Goal: Communication & Community: Share content

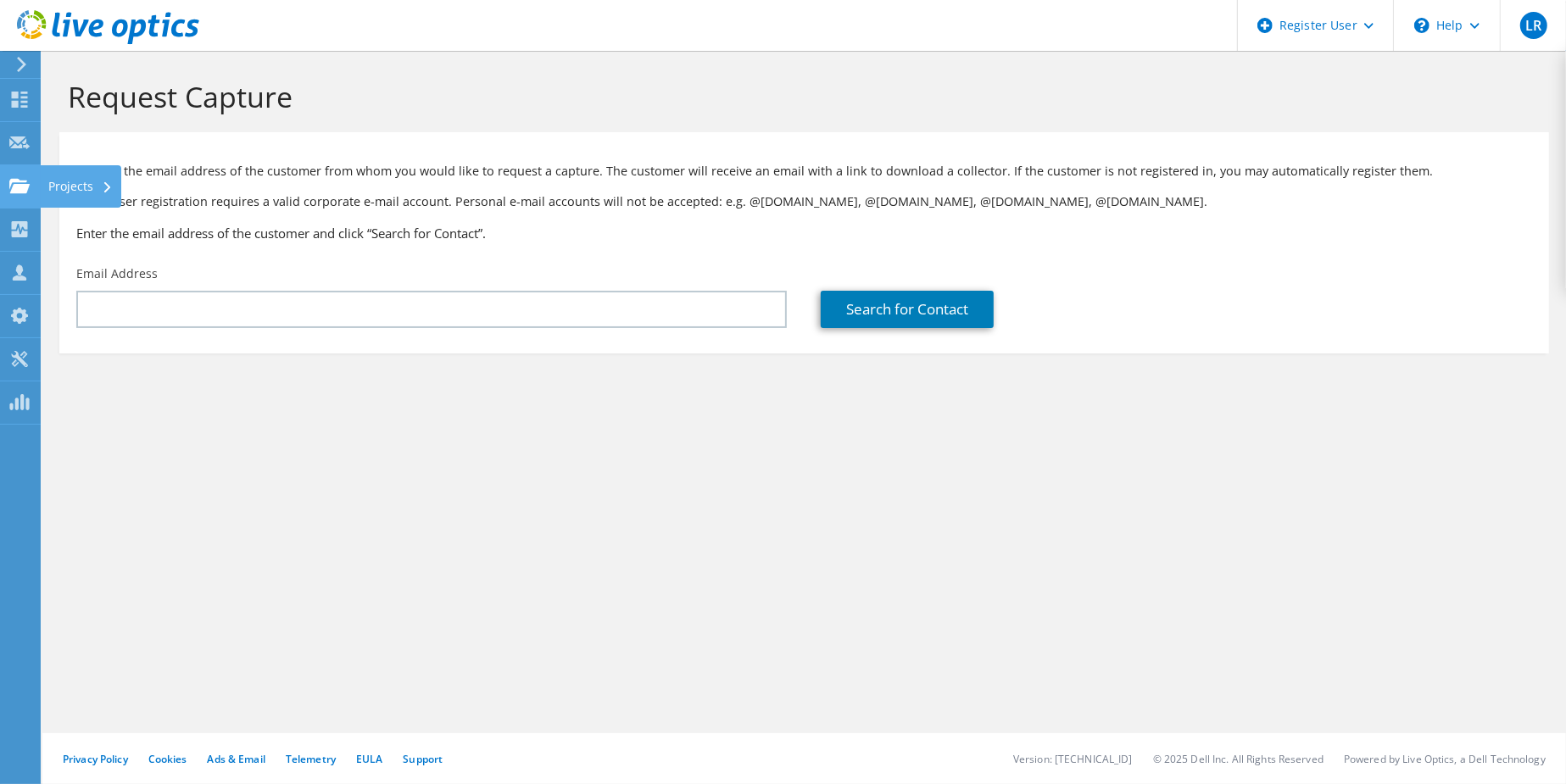
click at [24, 185] on use at bounding box center [19, 184] width 20 height 14
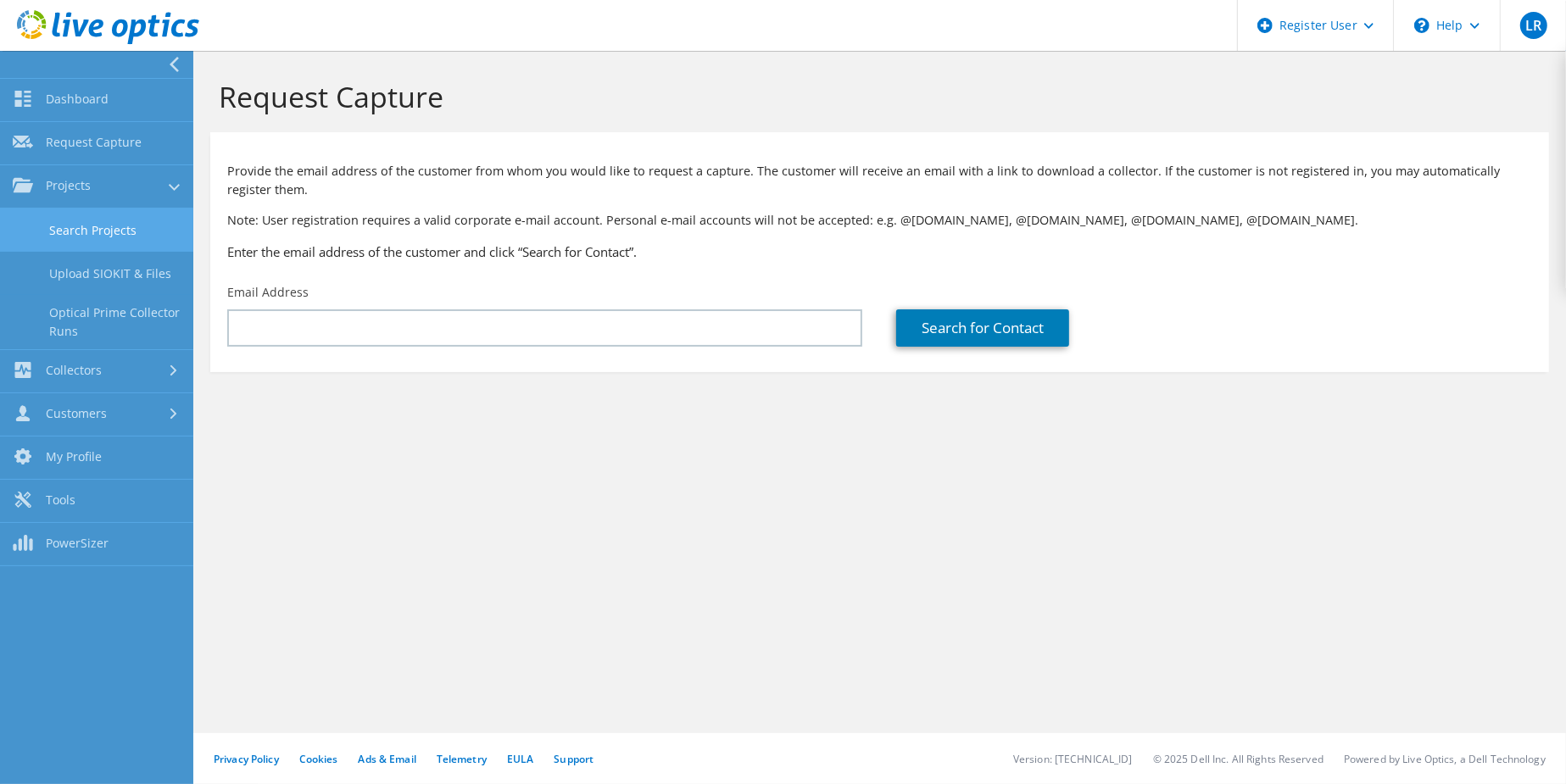
click at [47, 221] on link "Search Projects" at bounding box center [96, 230] width 193 height 43
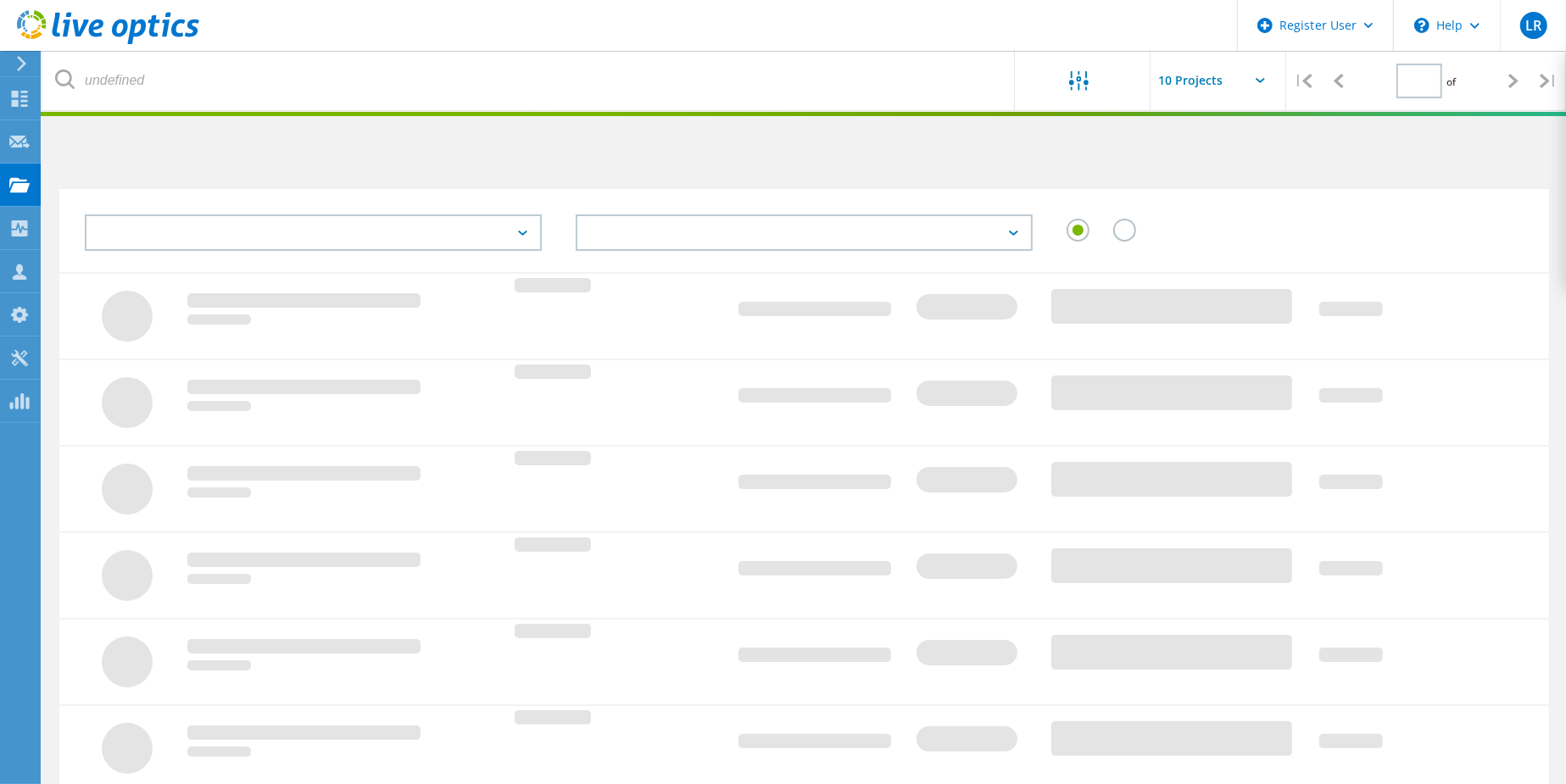
type input "1"
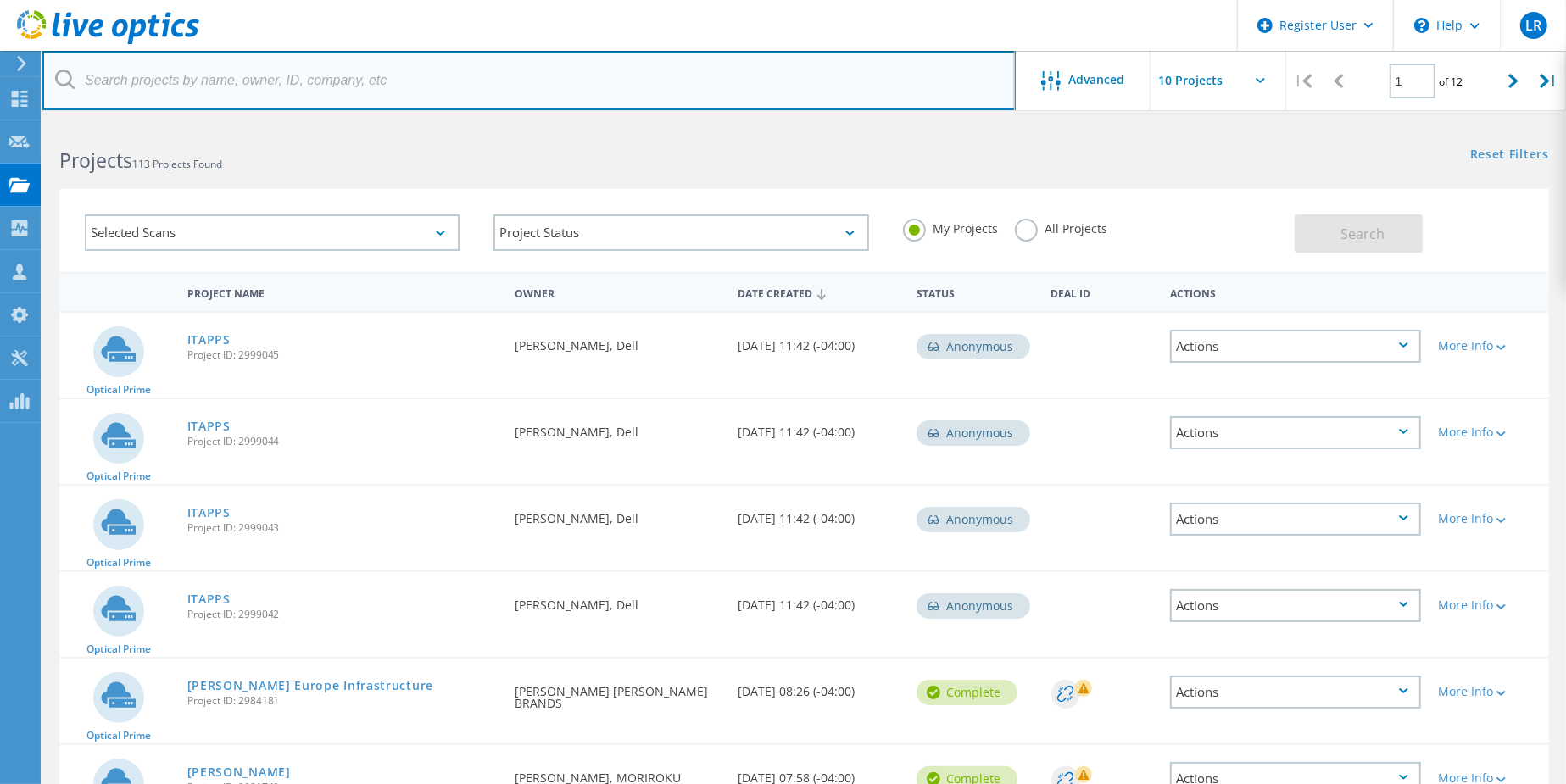
click at [192, 81] on input "text" at bounding box center [529, 80] width 973 height 59
paste input "[EMAIL_ADDRESS][DOMAIN_NAME]"
type input "[EMAIL_ADDRESS][DOMAIN_NAME]"
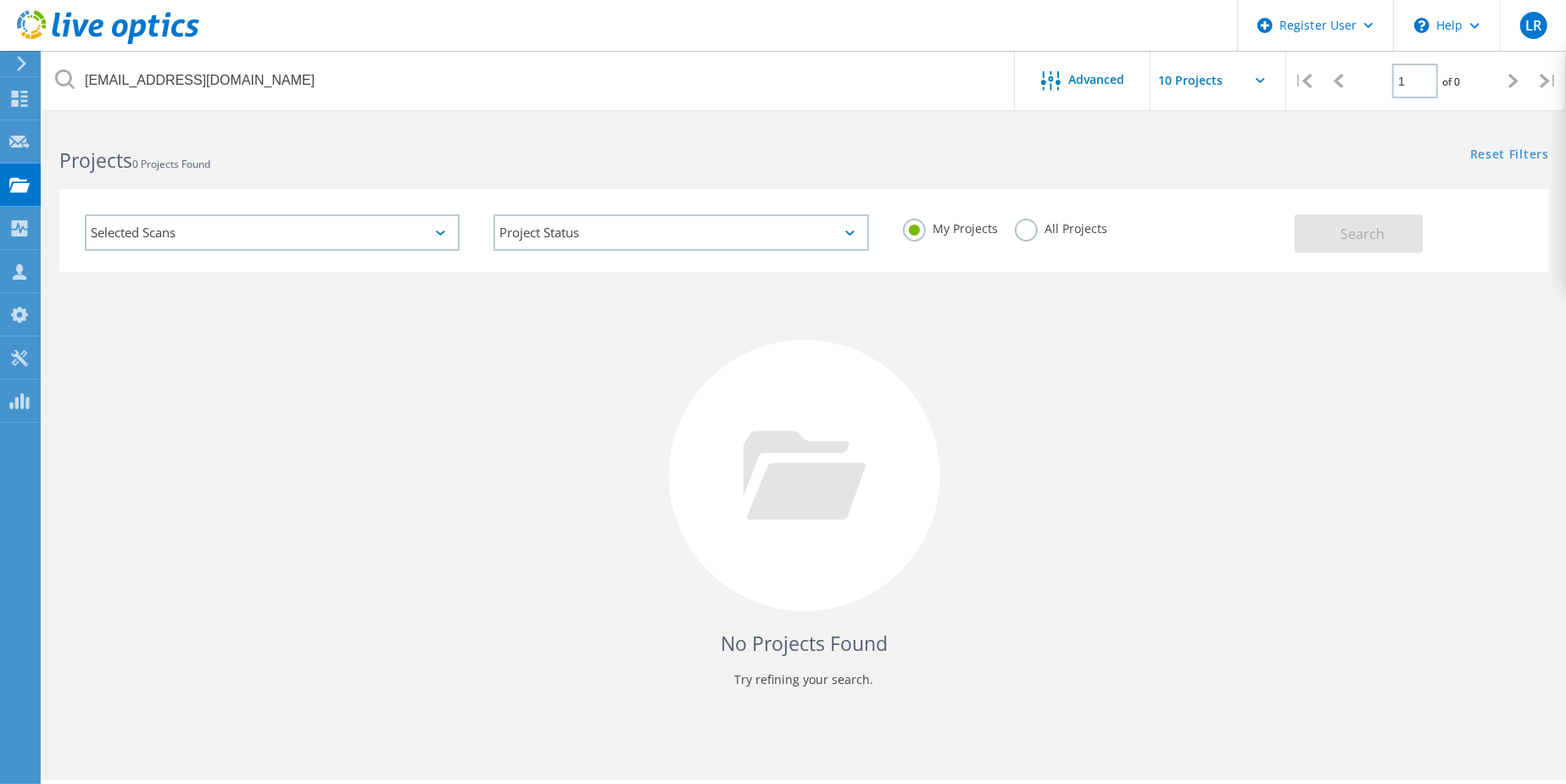
click at [1079, 233] on label "All Projects" at bounding box center [1061, 227] width 93 height 16
click at [0, 0] on input "All Projects" at bounding box center [0, 0] width 0 height 0
click at [1279, 228] on div "My Projects All Projects" at bounding box center [1089, 229] width 408 height 63
click at [1297, 230] on button "Search" at bounding box center [1358, 233] width 128 height 39
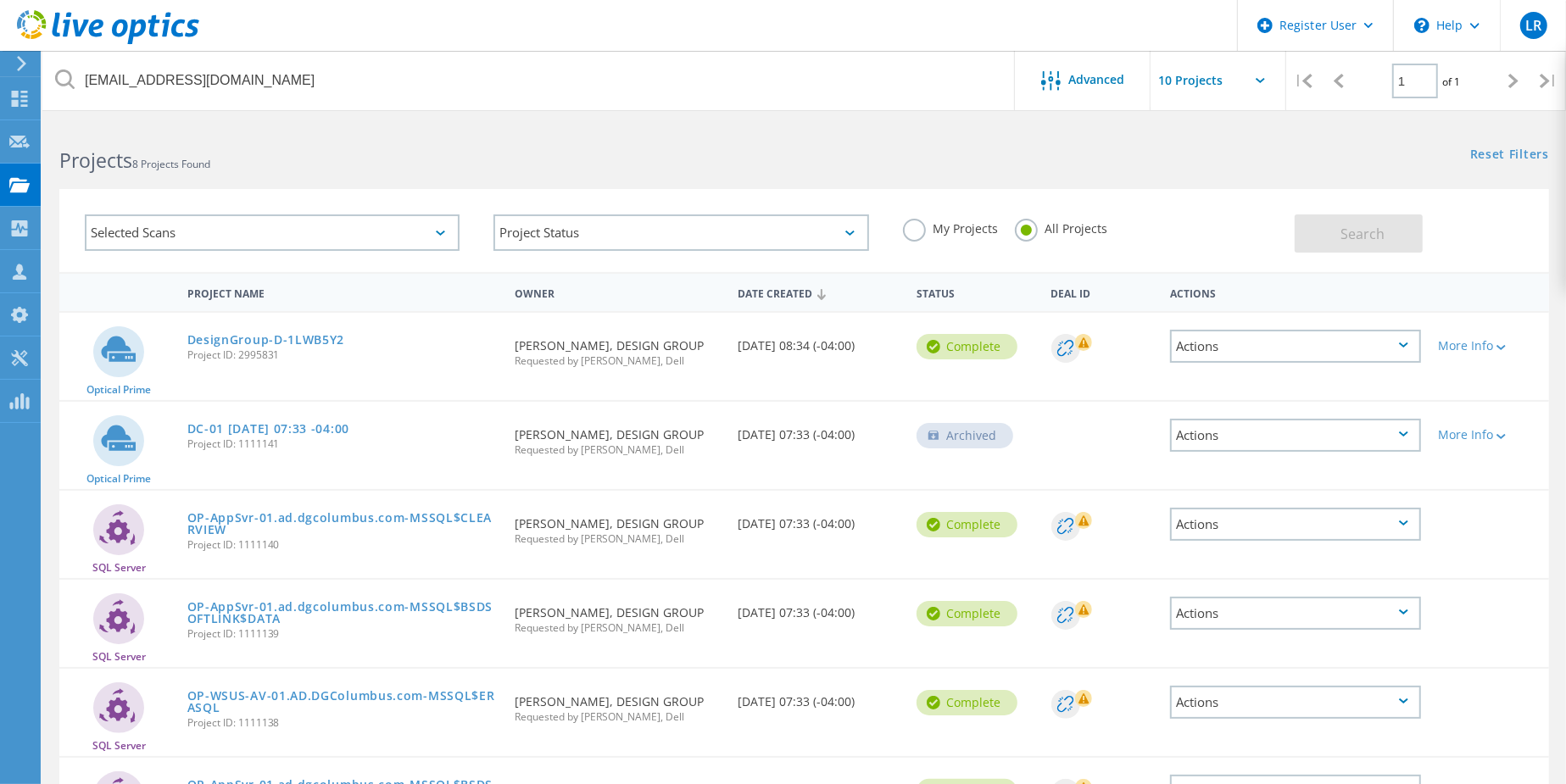
drag, startPoint x: 1099, startPoint y: 227, endPoint x: 833, endPoint y: 162, distance: 273.8
drag, startPoint x: 833, startPoint y: 162, endPoint x: 800, endPoint y: 155, distance: 33.7
click at [800, 155] on div "Projects 8 Projects Found" at bounding box center [423, 145] width 761 height 45
drag, startPoint x: 515, startPoint y: 342, endPoint x: 893, endPoint y: 351, distance: 378.1
click at [893, 351] on div "Optical Prime DesignGroup-D-1LWB5Y2 Project ID: 2995831 Requested By Michael Ch…" at bounding box center [803, 356] width 1489 height 87
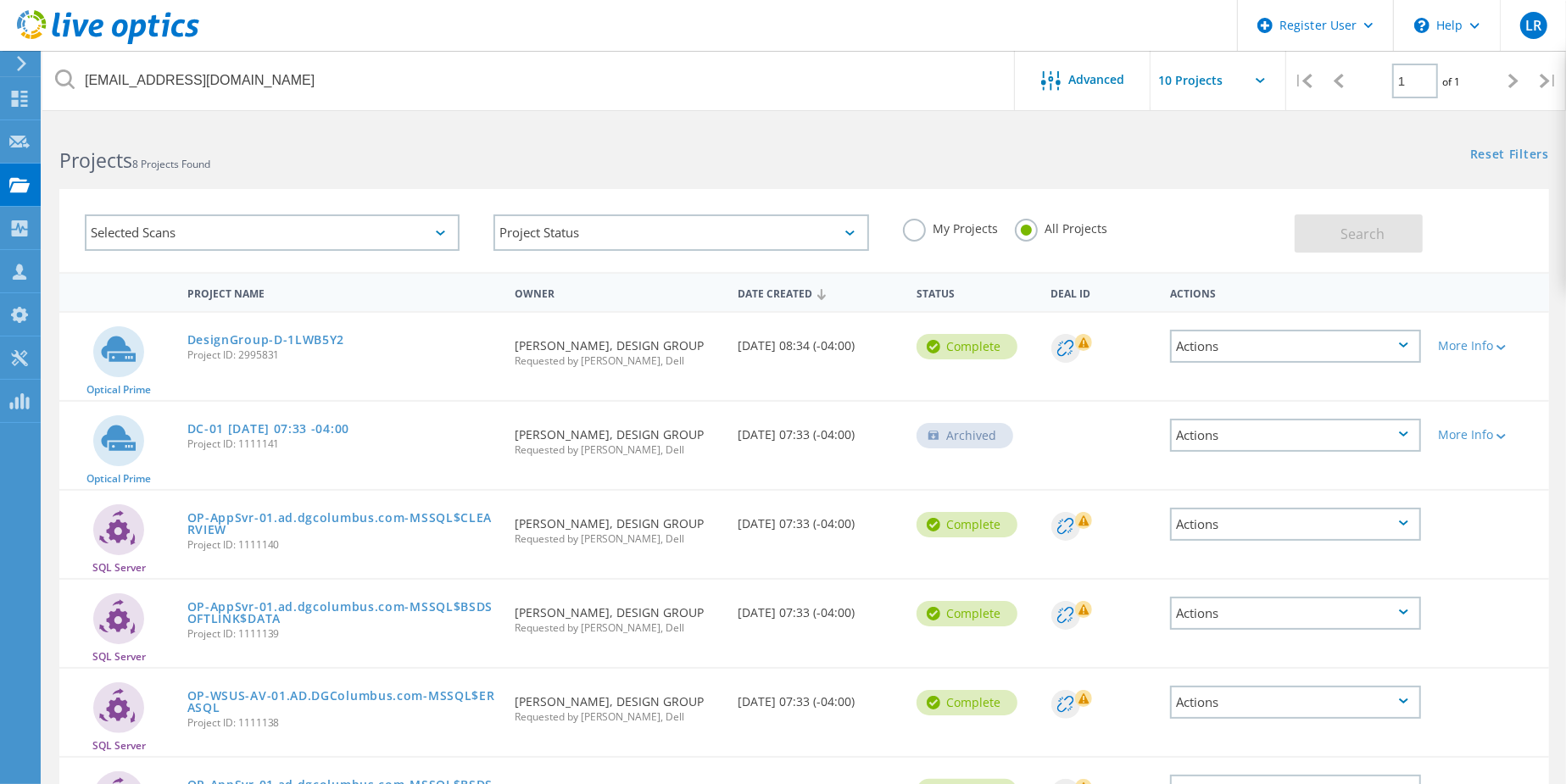
click at [701, 361] on span "Requested by Matt Donato, Dell" at bounding box center [618, 361] width 206 height 11
click at [268, 338] on link "DesignGroup-D-1LWB5Y2" at bounding box center [265, 339] width 157 height 12
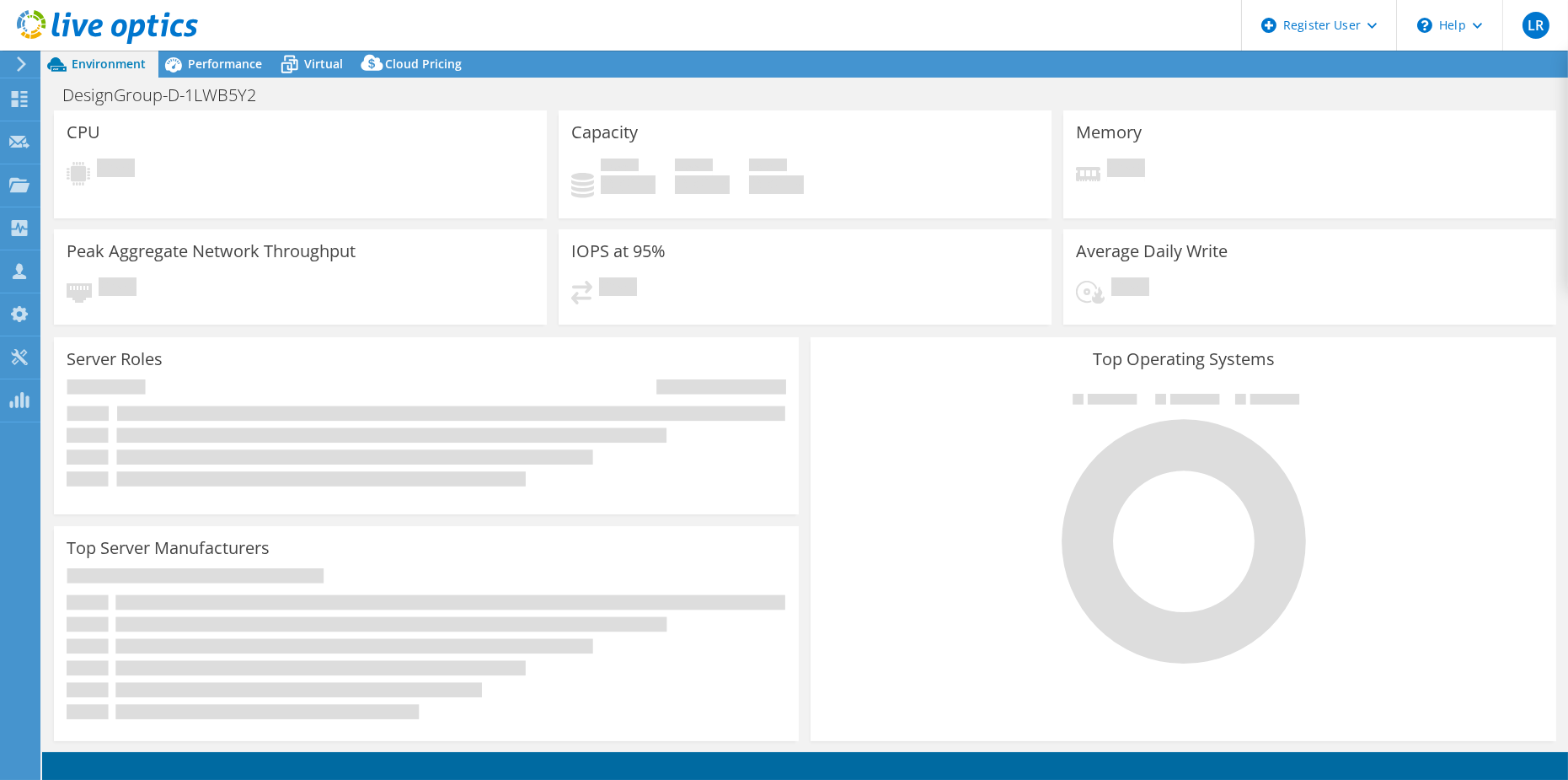
select select "USD"
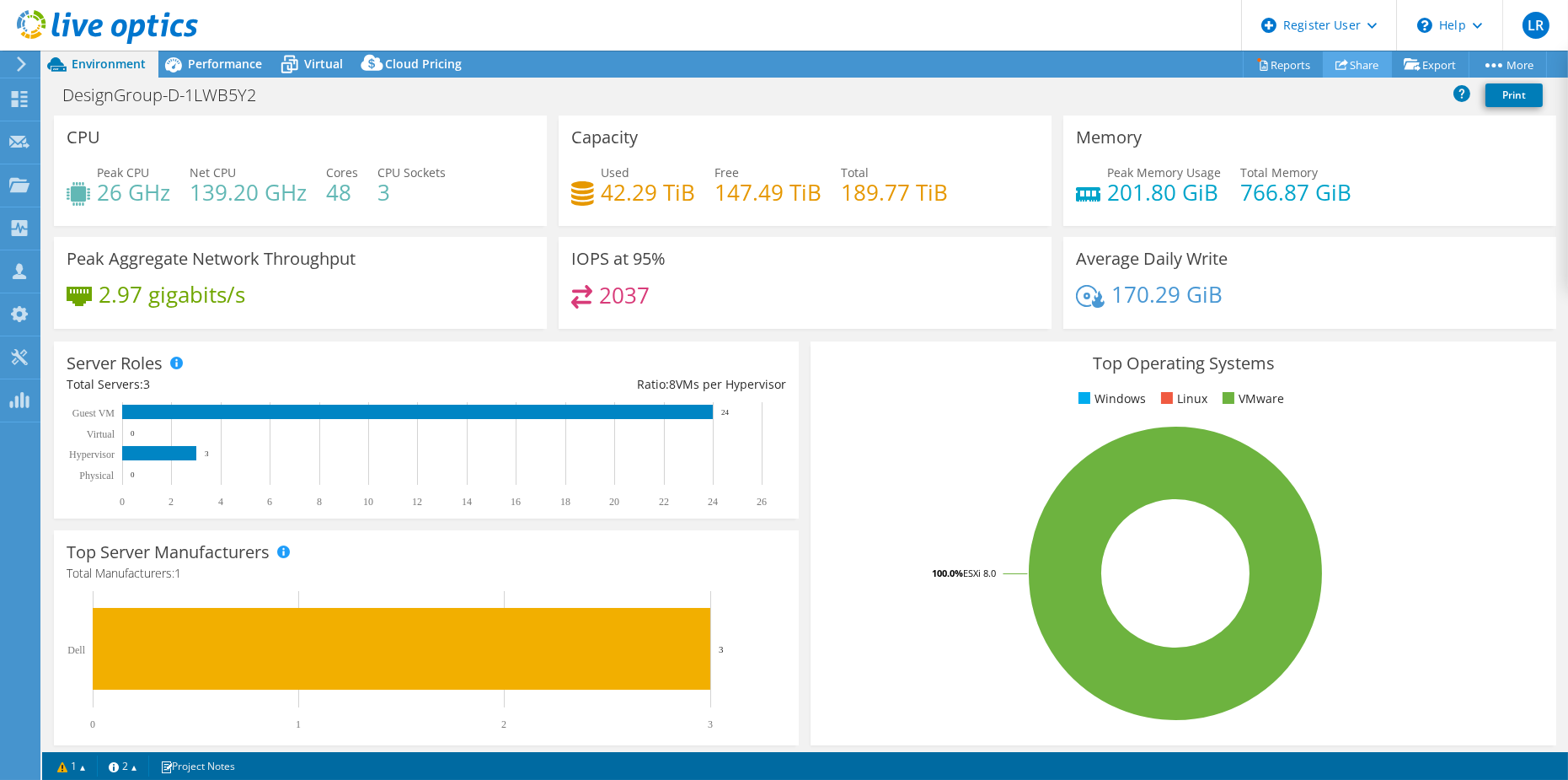
click at [1349, 70] on link "Share" at bounding box center [1357, 64] width 69 height 26
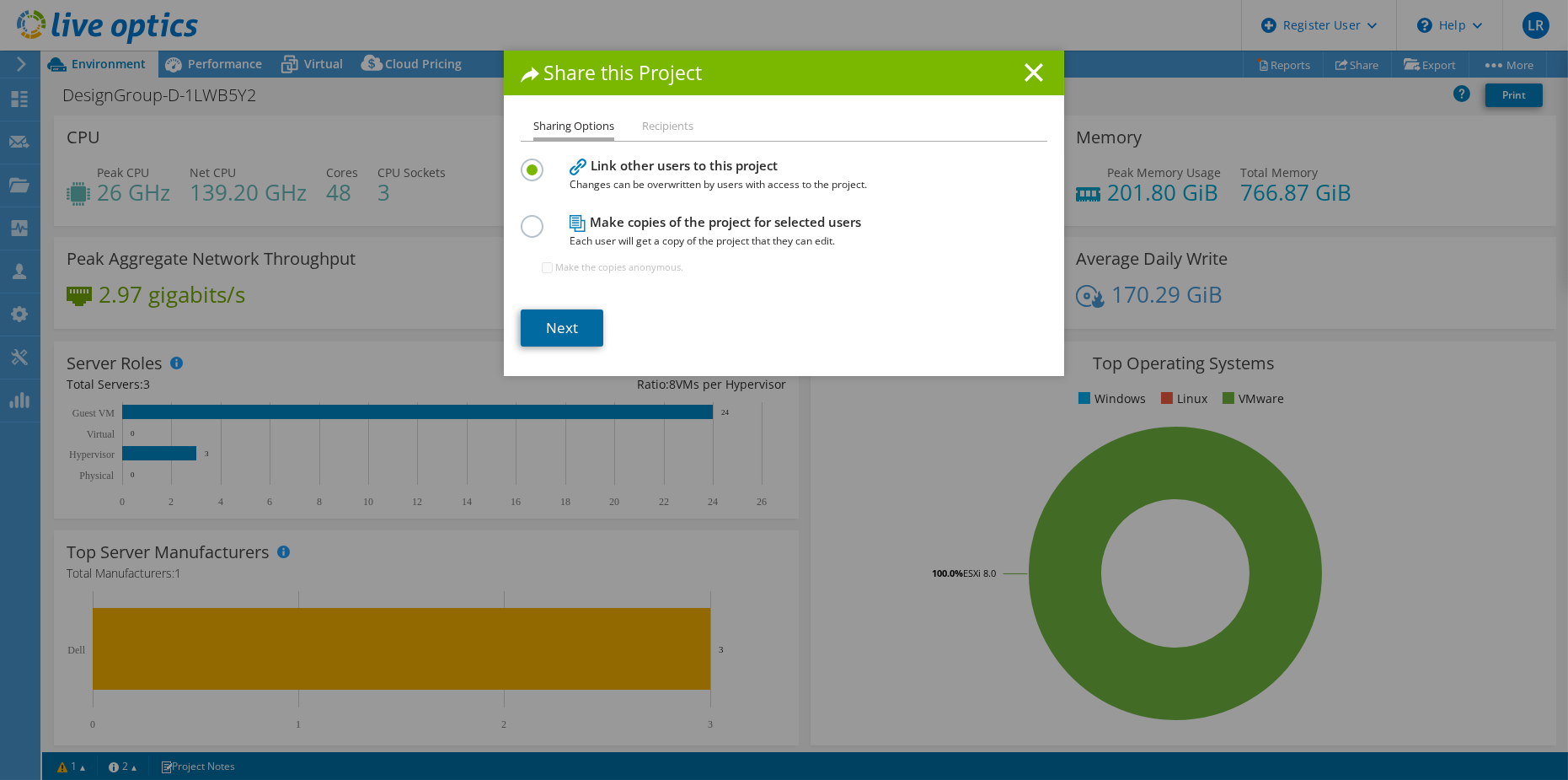
click at [552, 315] on link "Next" at bounding box center [562, 327] width 82 height 37
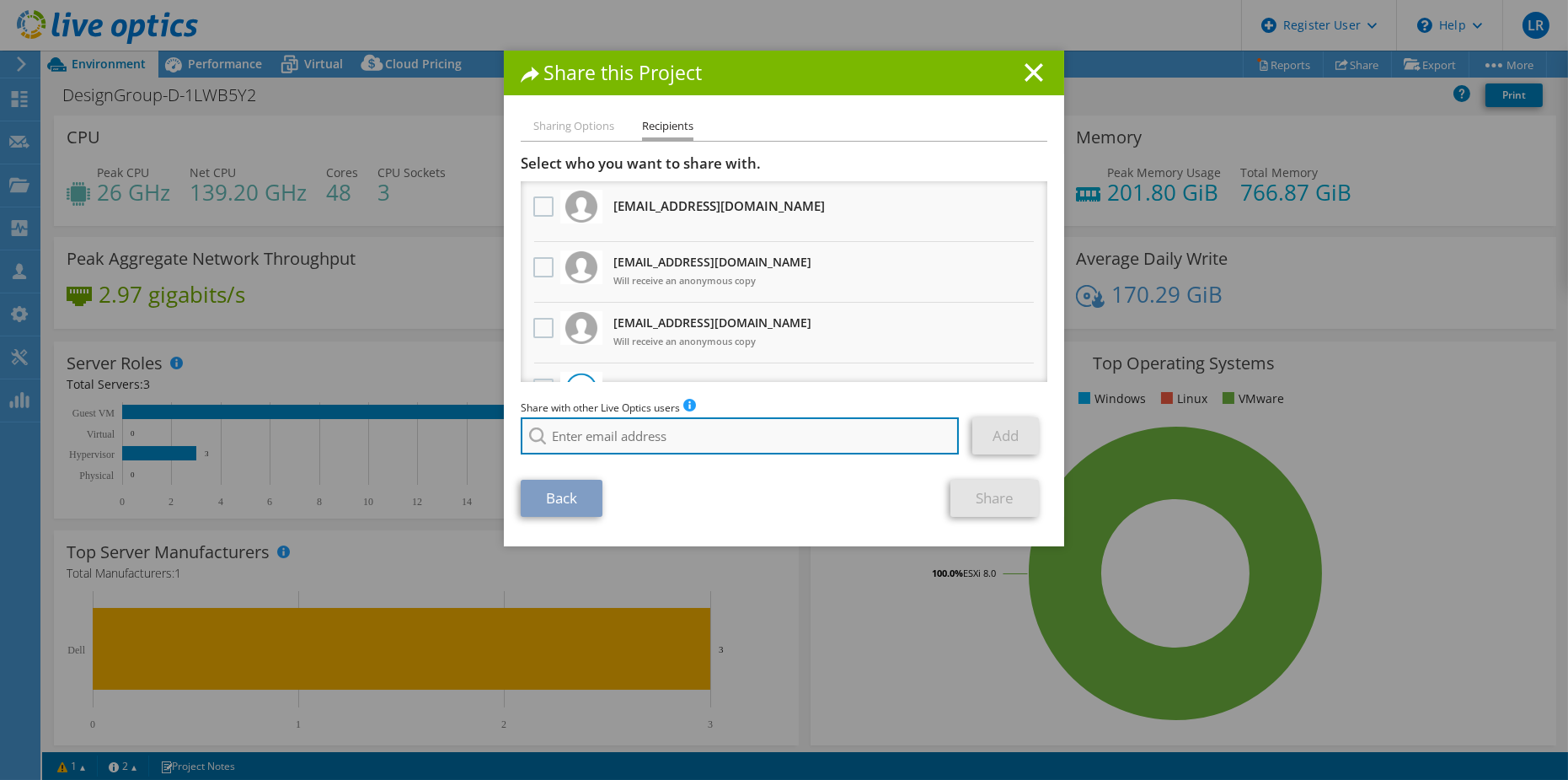
click at [635, 438] on input "search" at bounding box center [739, 436] width 438 height 37
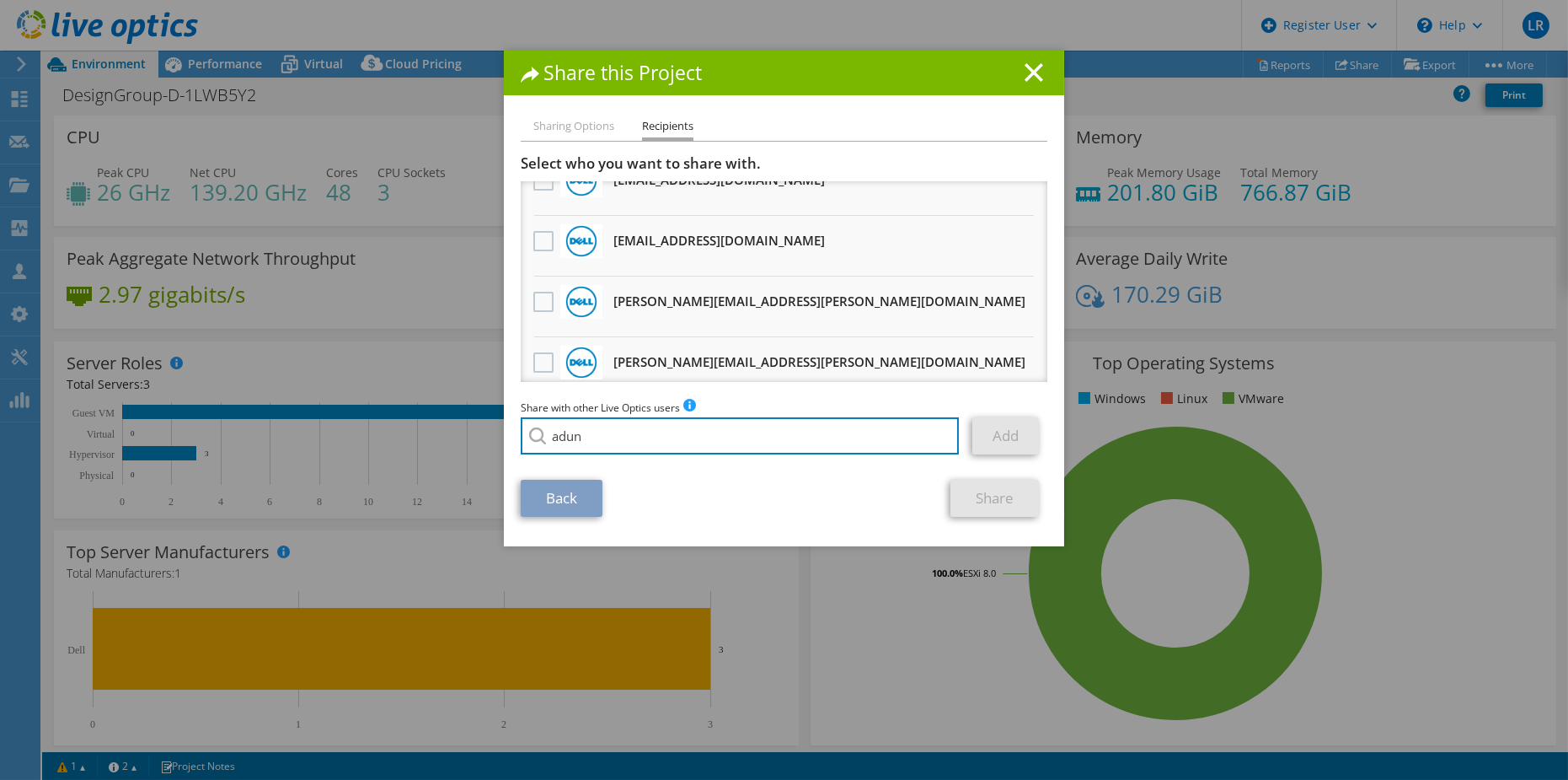
scroll to position [937, 0]
click at [642, 436] on input "adun" at bounding box center [739, 436] width 438 height 37
click at [597, 437] on input "adun" at bounding box center [739, 436] width 438 height 37
click at [606, 437] on input "adun" at bounding box center [739, 436] width 438 height 37
click at [567, 517] on li "[EMAIL_ADDRESS][DOMAIN_NAME]" at bounding box center [618, 508] width 194 height 20
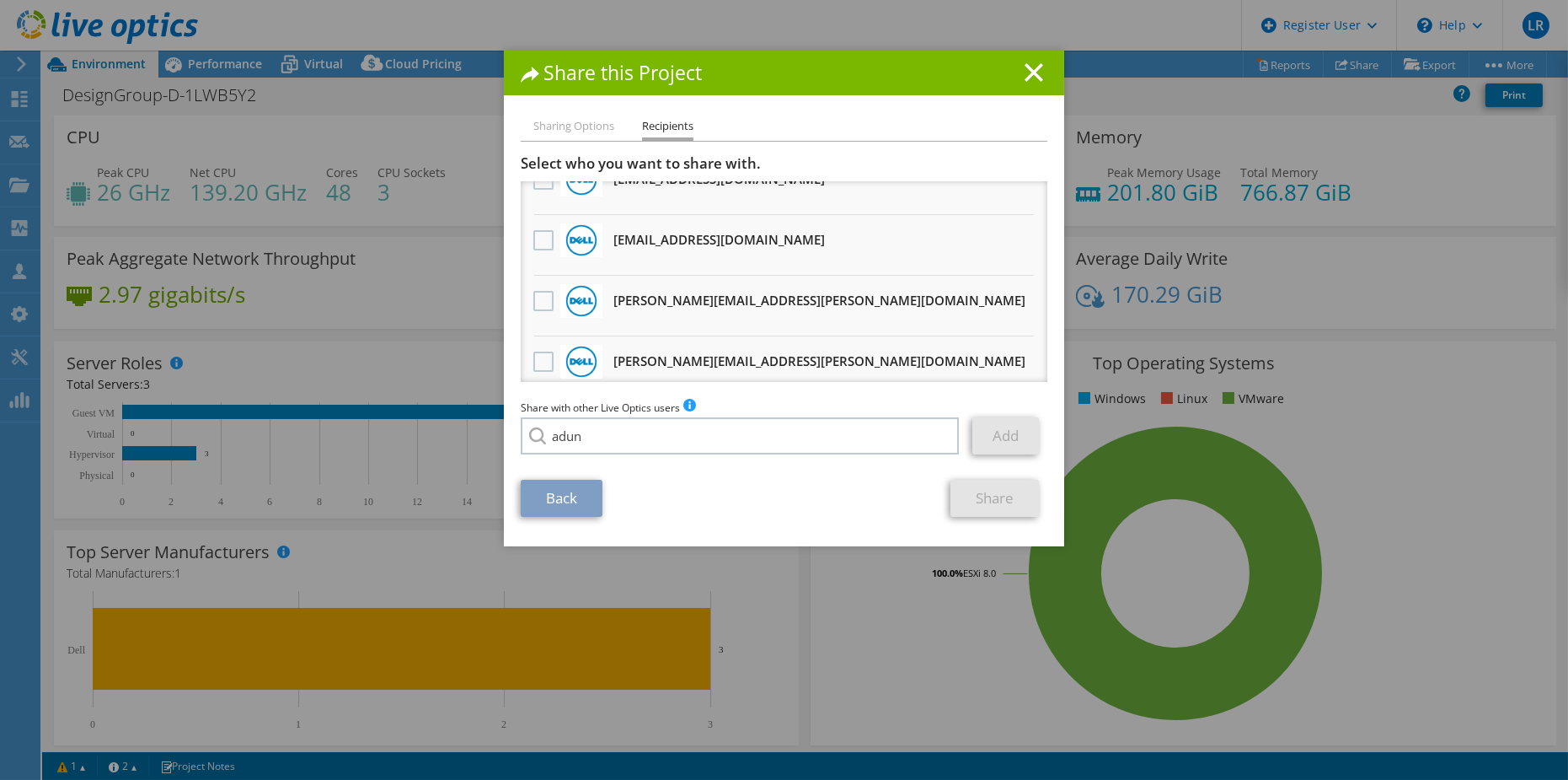
type input "[EMAIL_ADDRESS][DOMAIN_NAME]"
click at [979, 447] on link "Add" at bounding box center [1005, 436] width 66 height 37
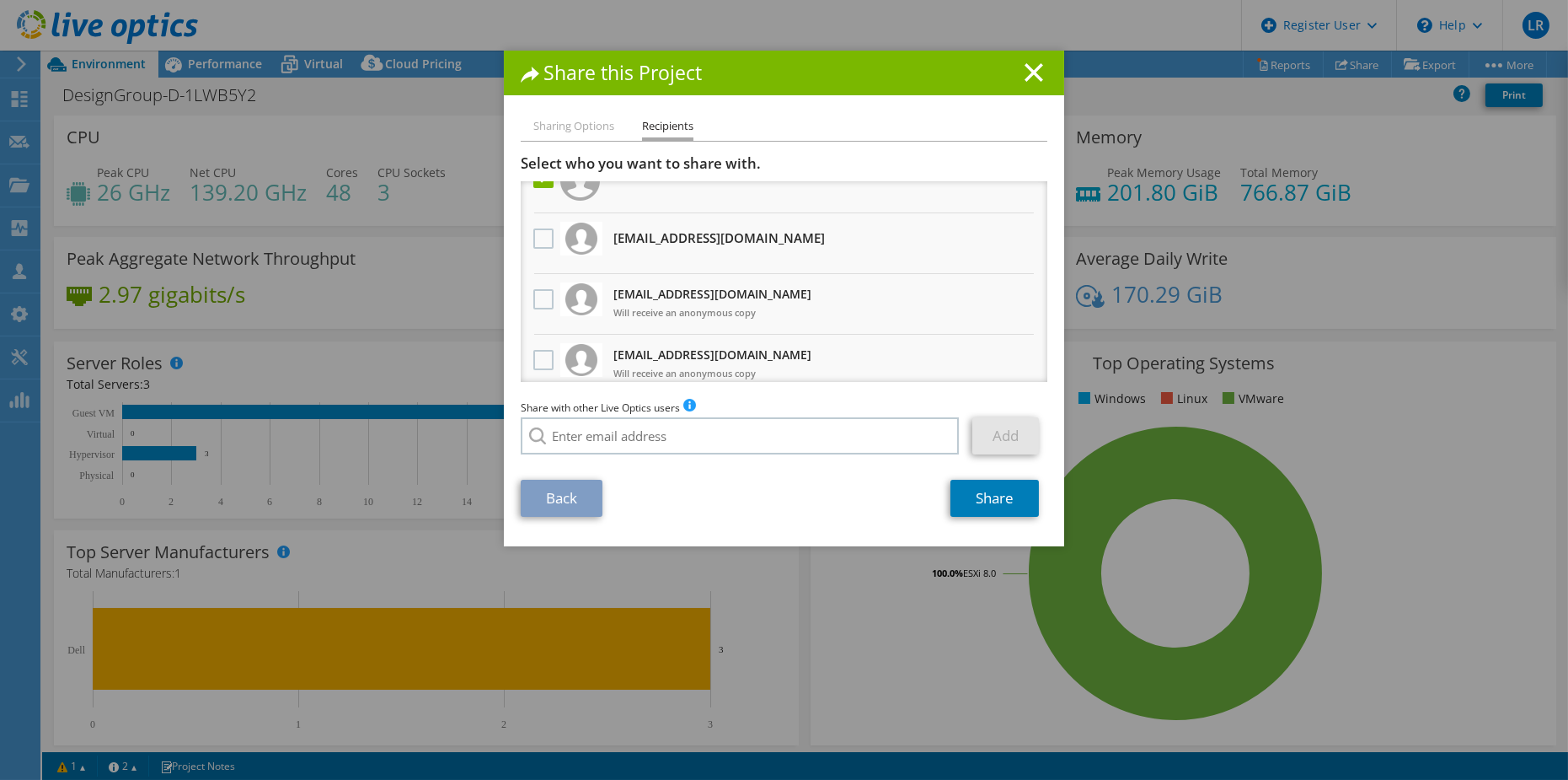
scroll to position [0, 0]
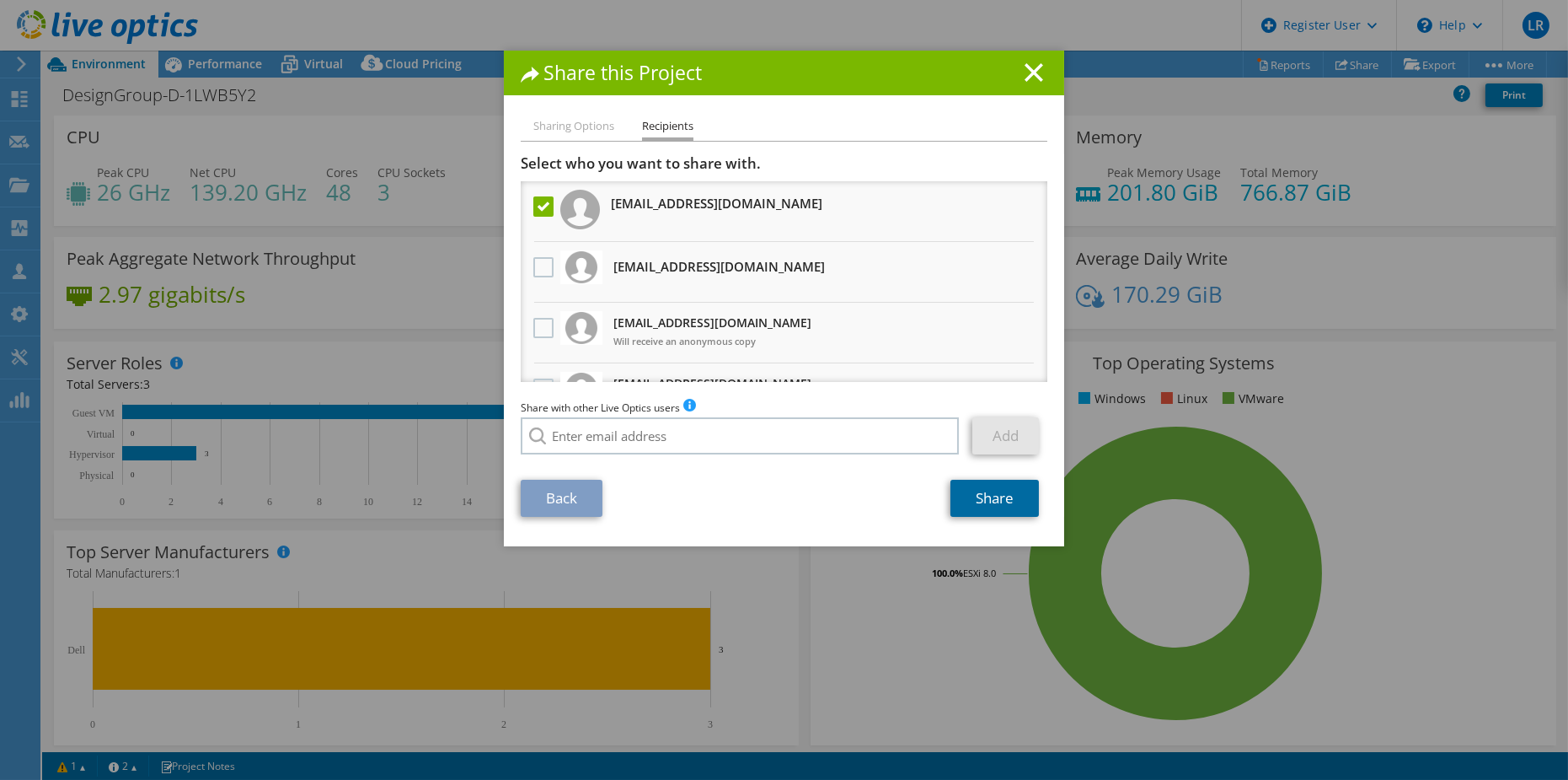
click at [989, 494] on link "Share" at bounding box center [995, 498] width 88 height 37
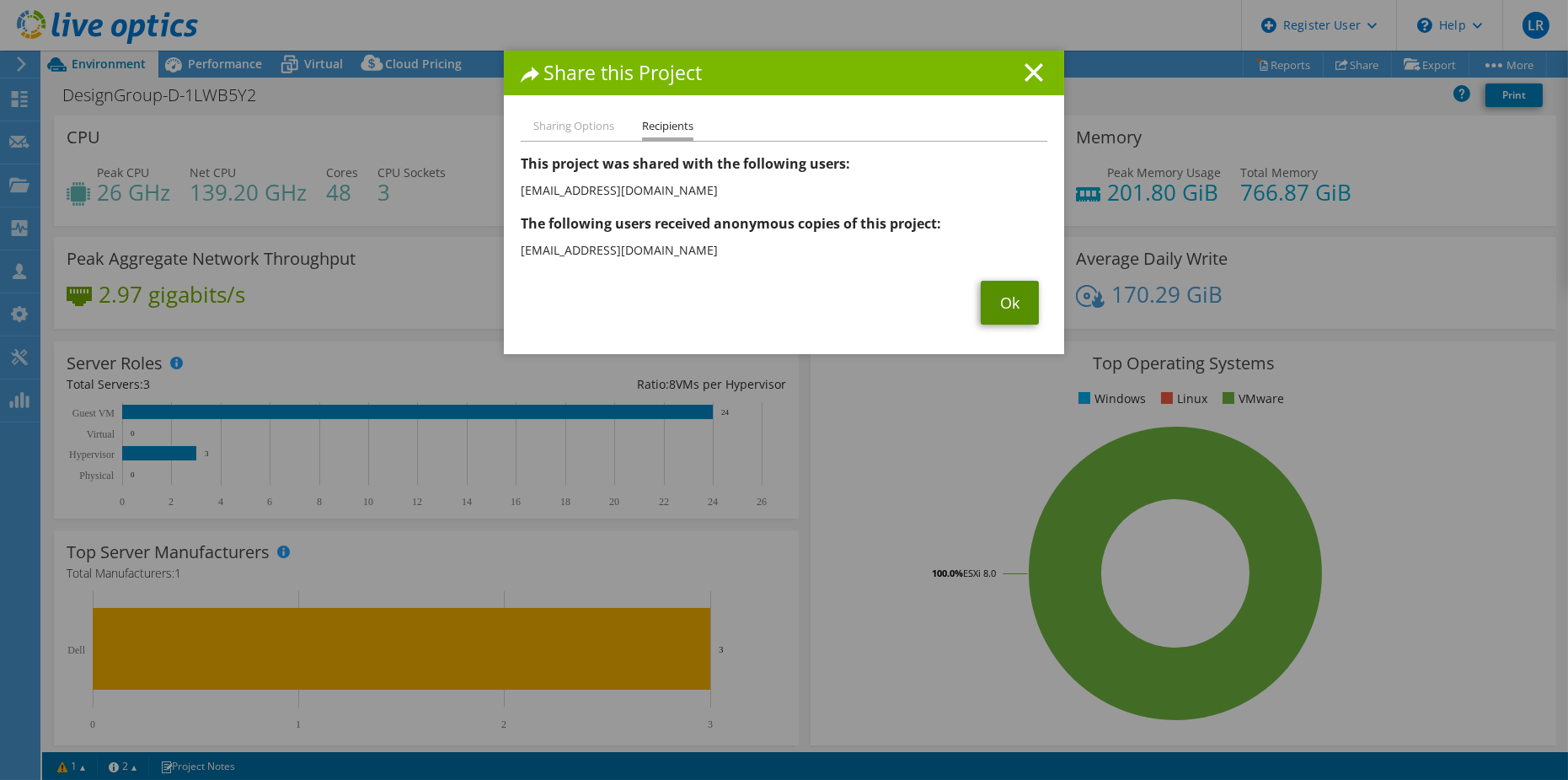
click at [1018, 309] on link "Ok" at bounding box center [1010, 303] width 59 height 44
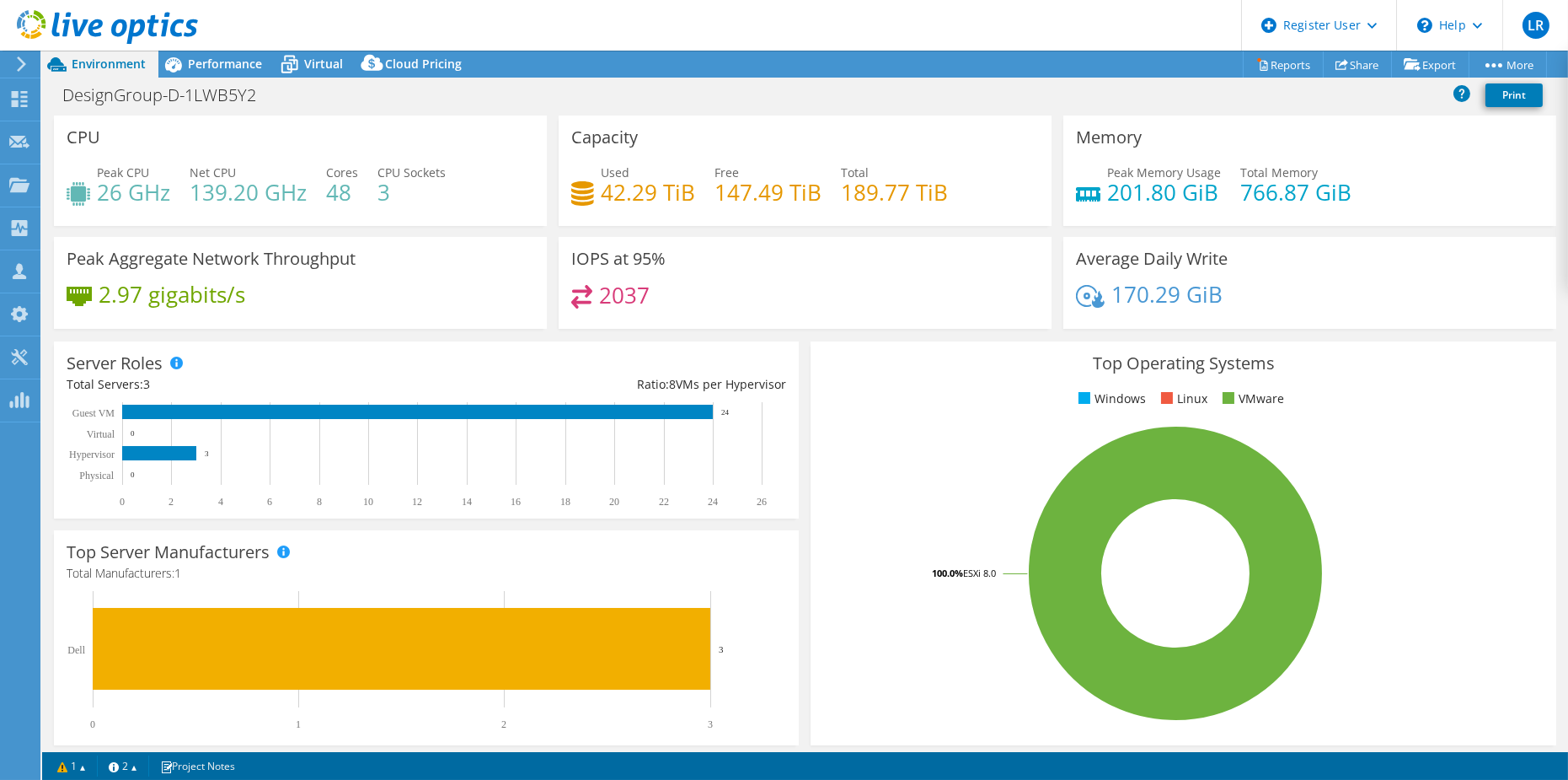
click at [1106, 22] on header "LR Dell User [PERSON_NAME] [PERSON_NAME][EMAIL_ADDRESS][PERSON_NAME][DOMAIN_NAM…" at bounding box center [784, 25] width 1568 height 51
click at [1272, 65] on link "Reports" at bounding box center [1283, 64] width 81 height 26
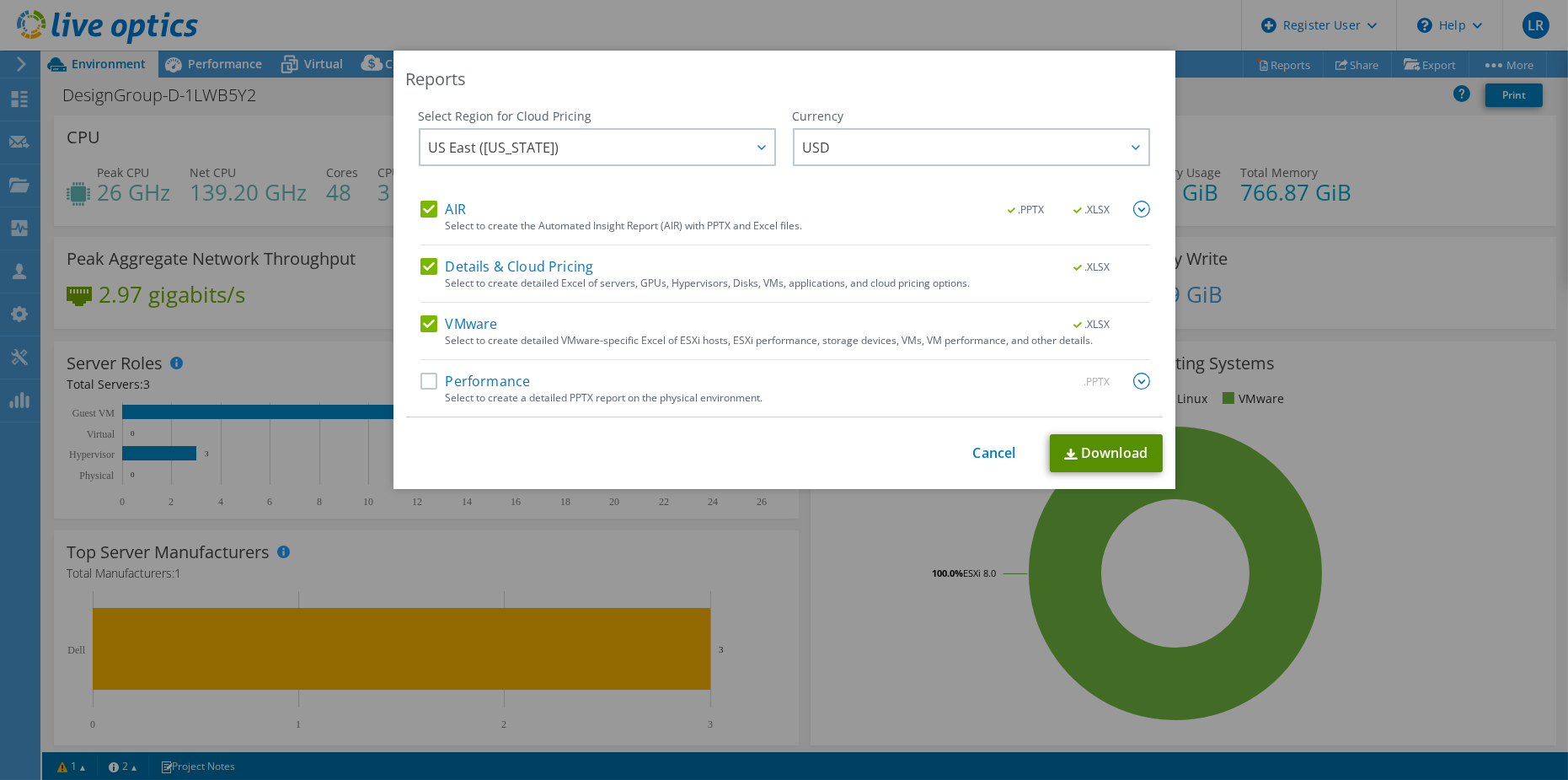
click at [1084, 454] on link "Download" at bounding box center [1107, 453] width 113 height 38
